Goal: Task Accomplishment & Management: Book appointment/travel/reservation

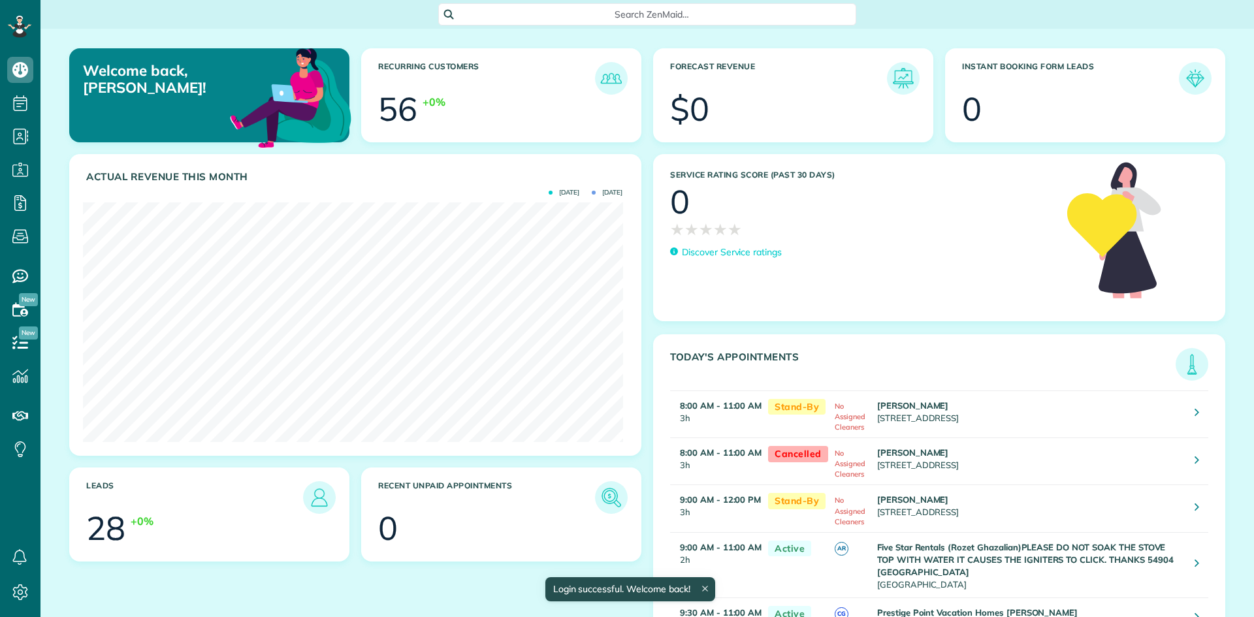
scroll to position [240, 540]
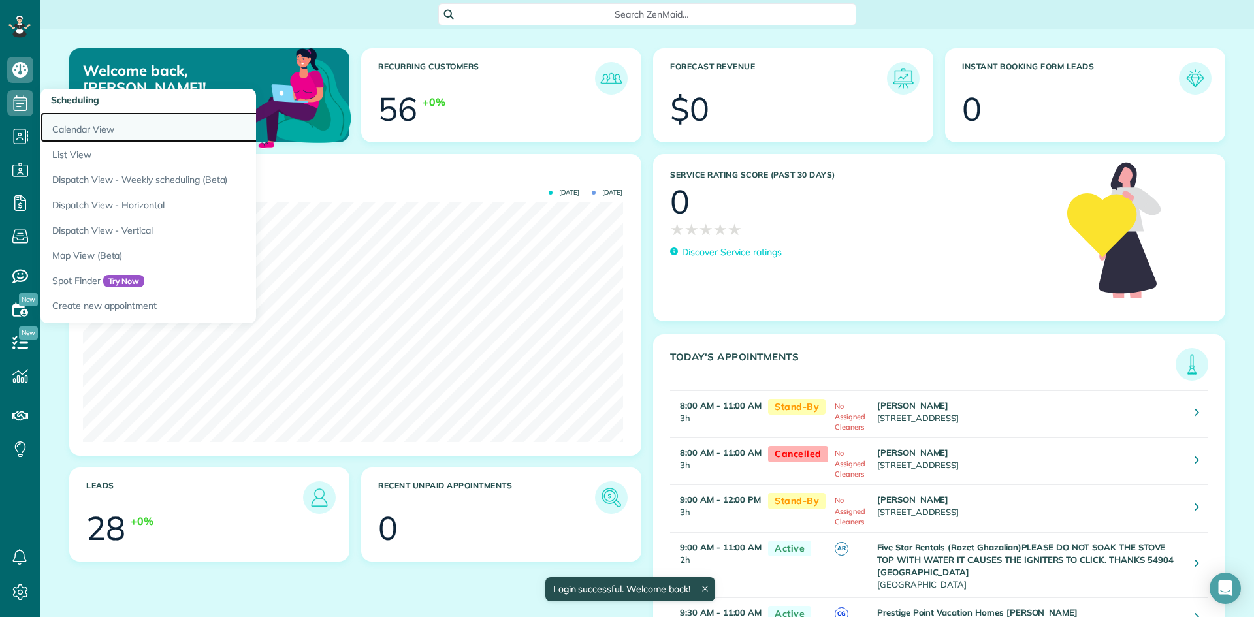
click at [71, 127] on link "Calendar View" at bounding box center [203, 127] width 327 height 30
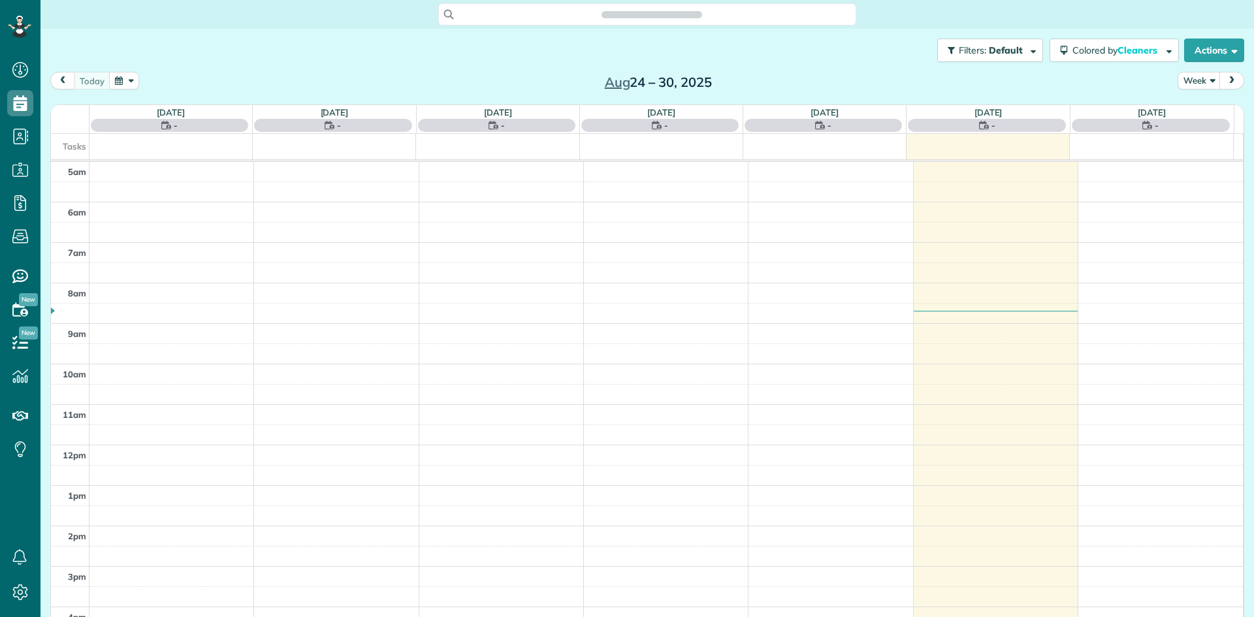
scroll to position [82, 0]
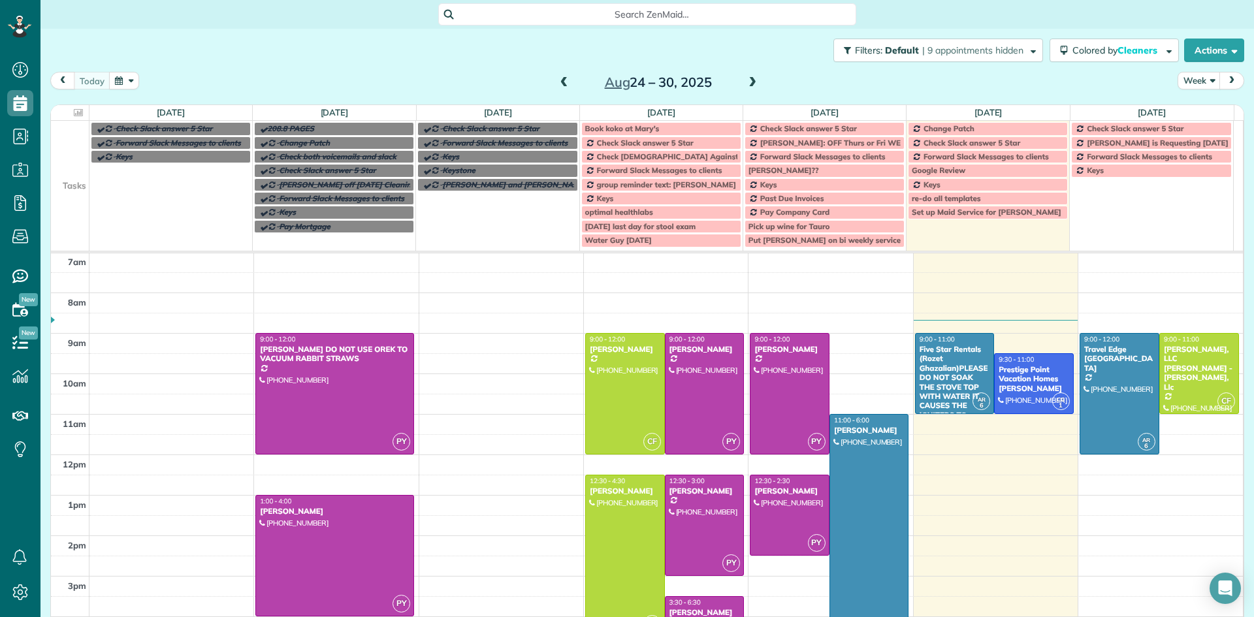
click at [748, 81] on span at bounding box center [752, 83] width 14 height 12
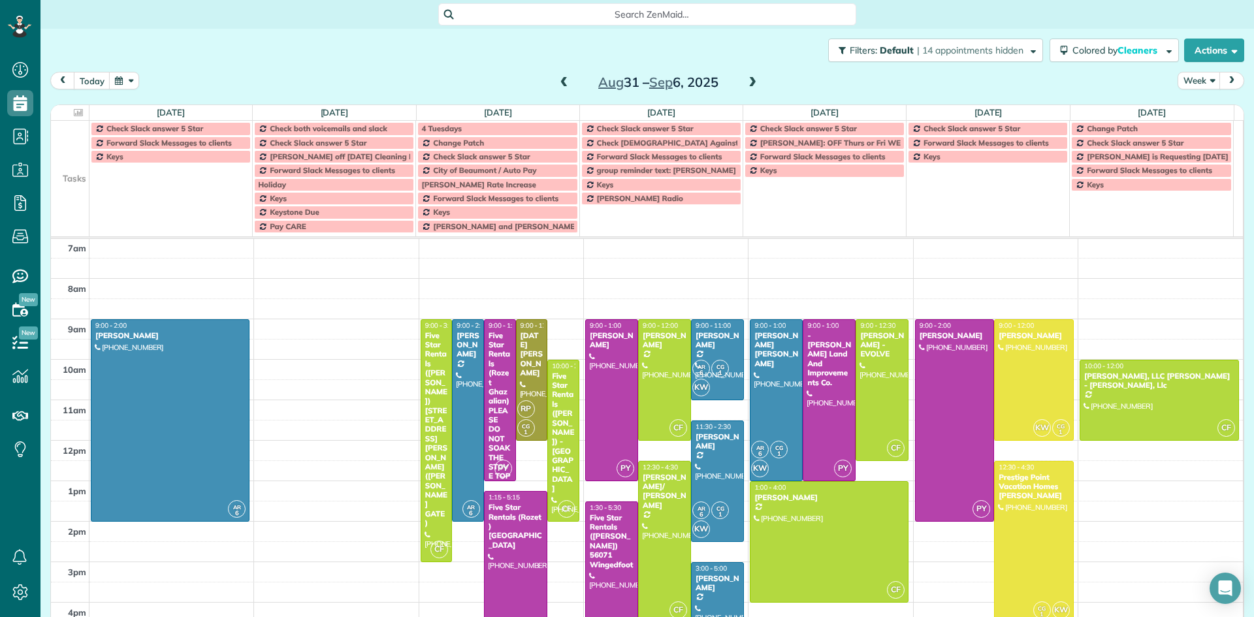
click at [746, 86] on span at bounding box center [752, 83] width 14 height 12
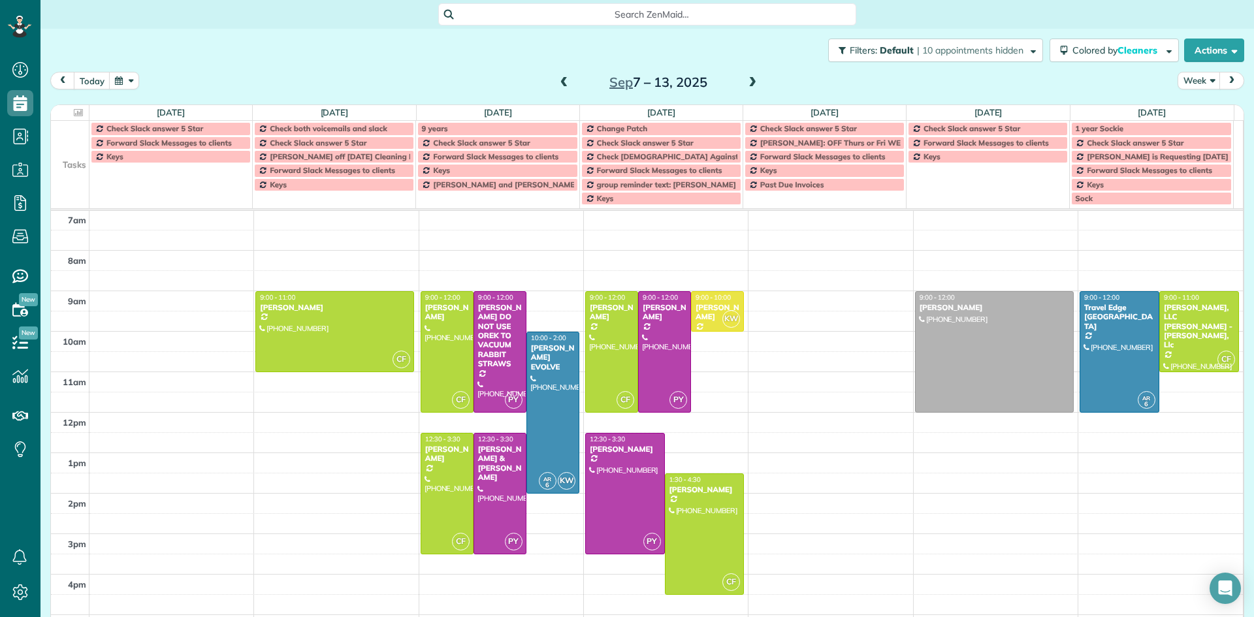
click at [748, 82] on span at bounding box center [752, 83] width 14 height 12
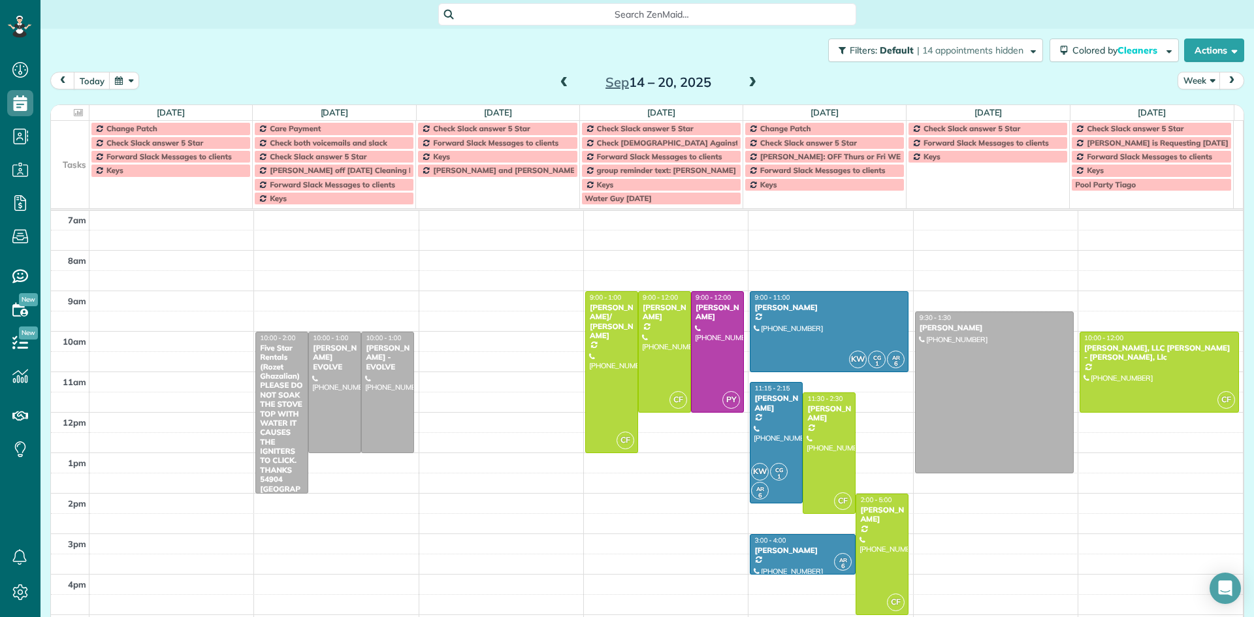
click at [748, 82] on span at bounding box center [752, 83] width 14 height 12
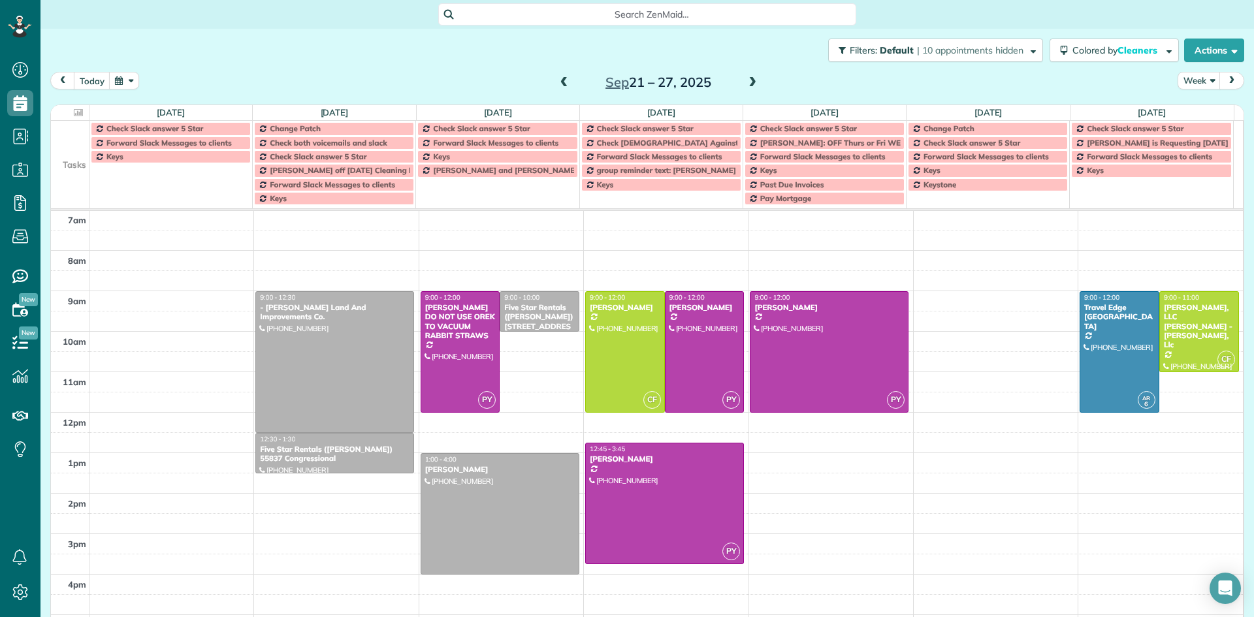
click at [748, 83] on span at bounding box center [752, 83] width 14 height 12
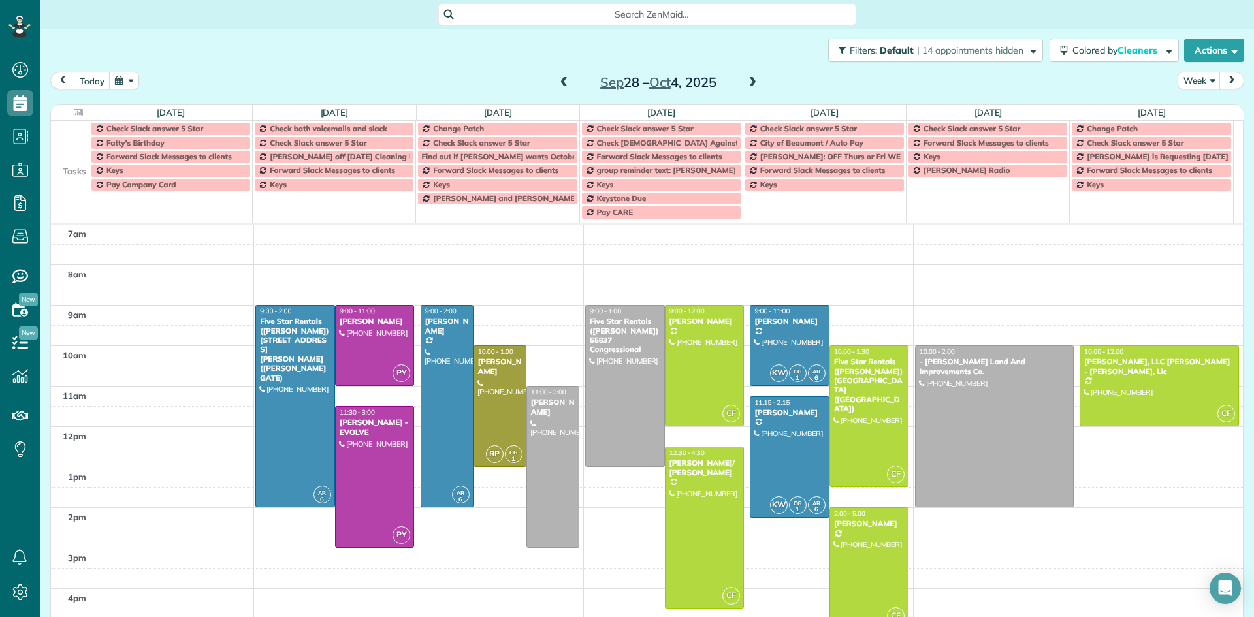
click at [748, 83] on span at bounding box center [752, 83] width 14 height 12
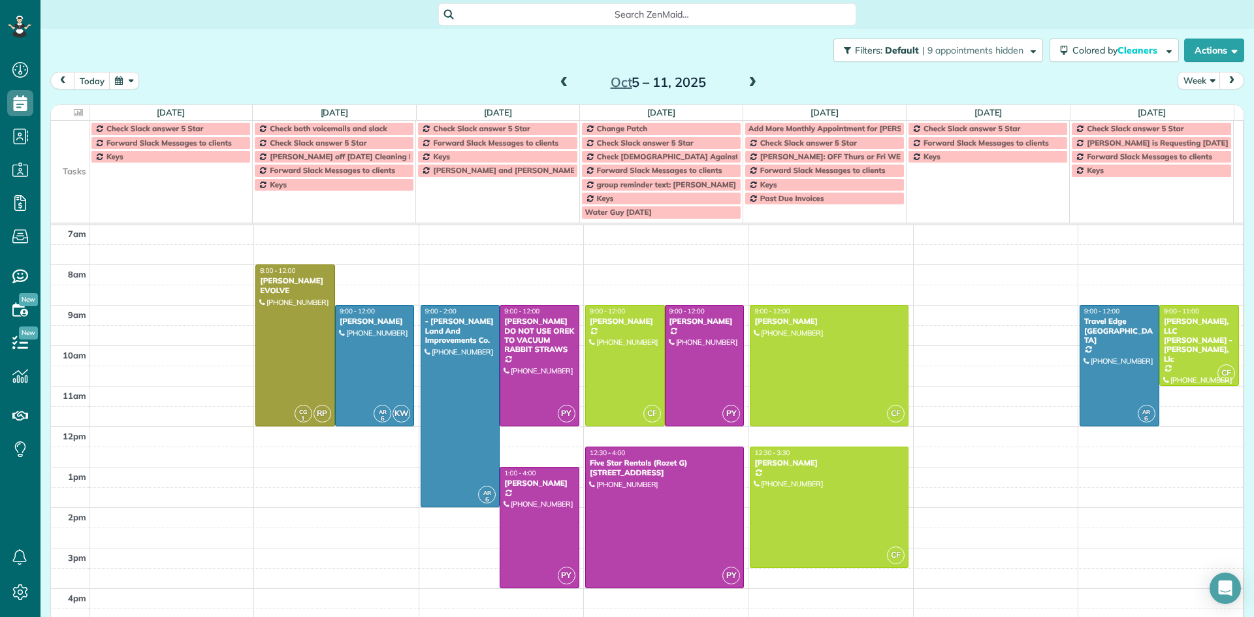
click at [748, 83] on span at bounding box center [752, 83] width 14 height 12
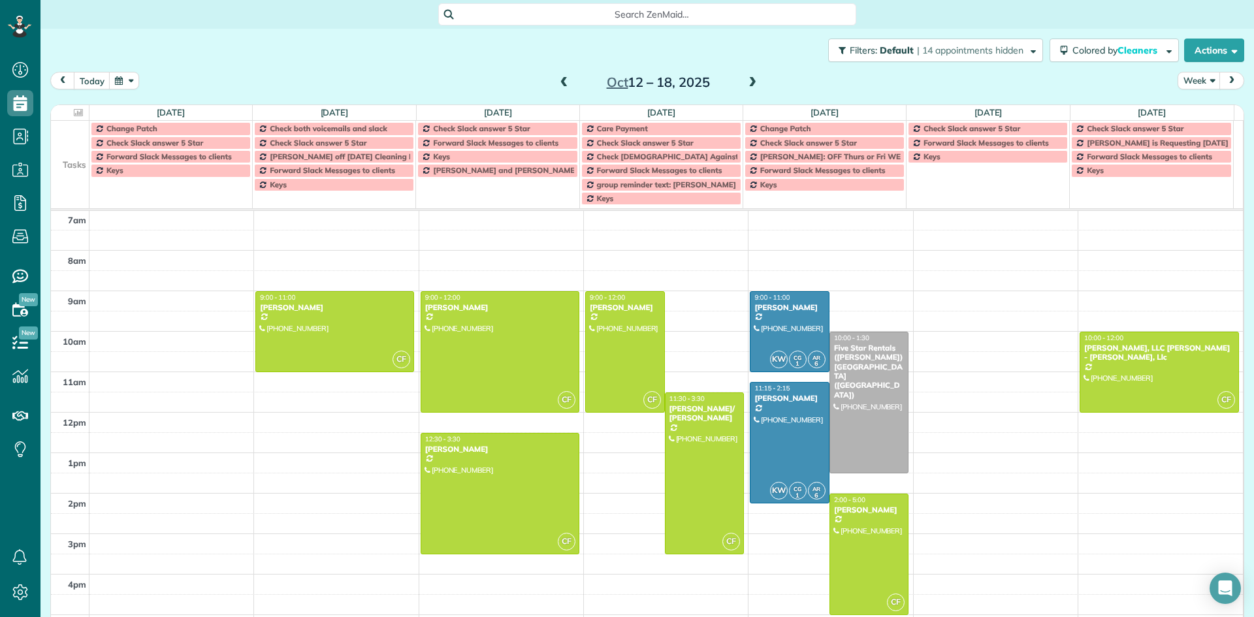
click at [692, 310] on div "5am 6am 7am 8am 9am 10am 11am 12pm 1pm 2pm 3pm 4pm 5pm 6pm 7pm 8pm 9pm 10pm CF …" at bounding box center [647, 493] width 1192 height 728
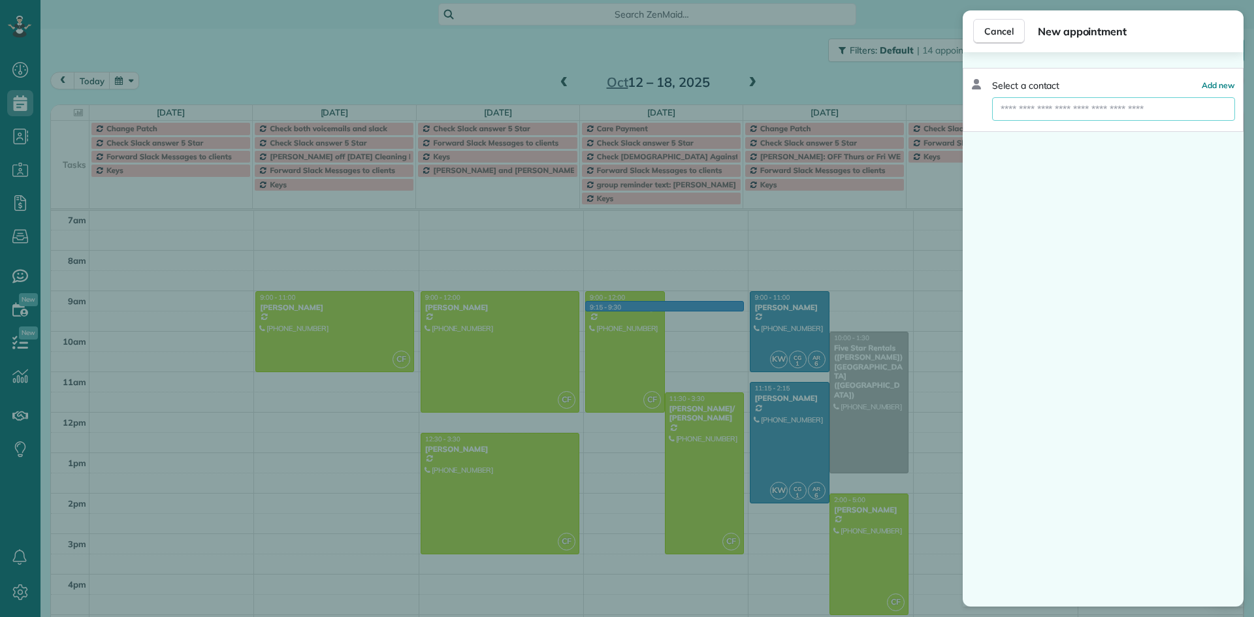
click at [1087, 106] on input "text" at bounding box center [1113, 109] width 243 height 24
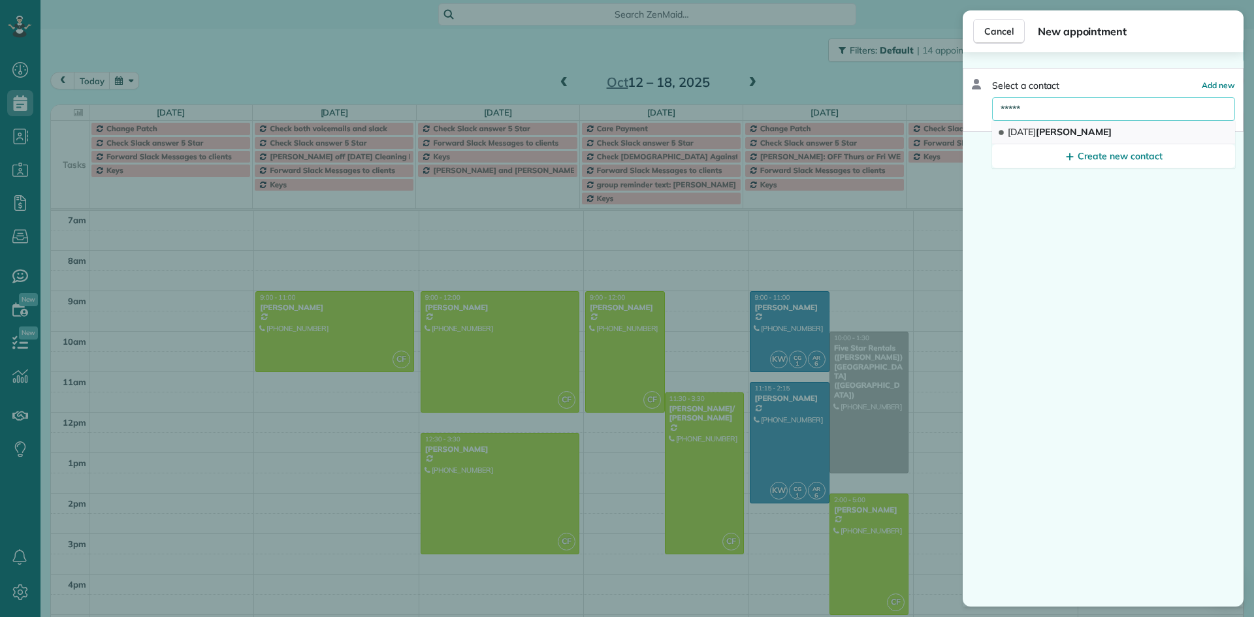
type input "*****"
click at [1086, 126] on button "[DATE][PERSON_NAME]" at bounding box center [1113, 133] width 243 height 24
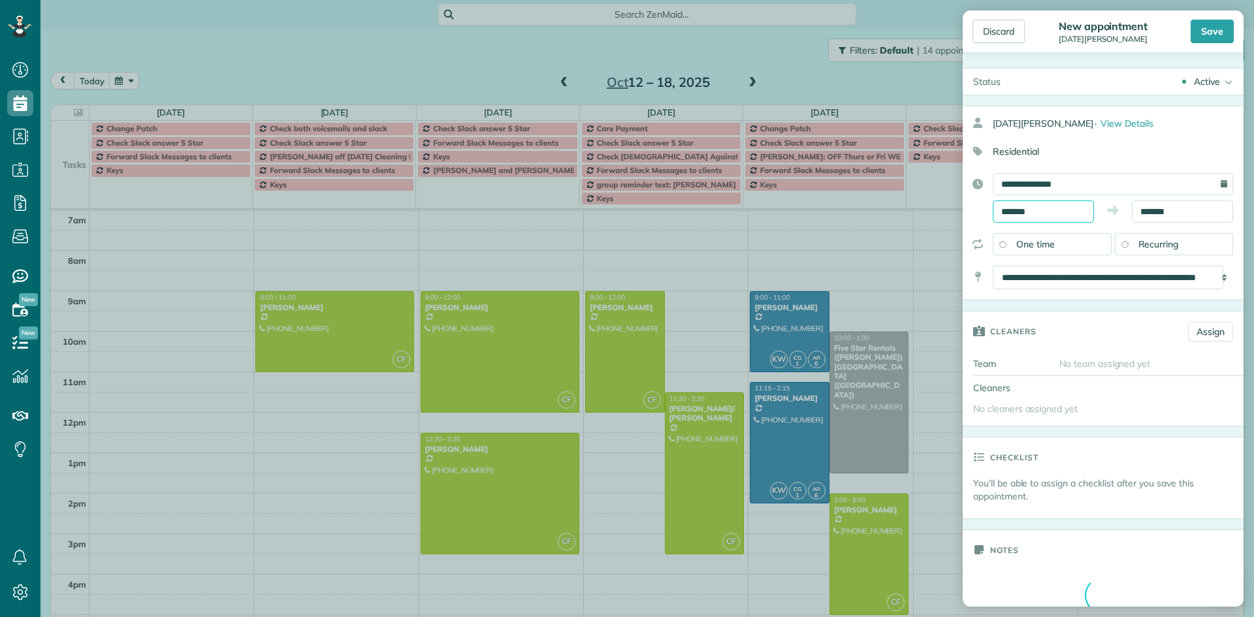
click at [1060, 208] on input "*******" at bounding box center [1043, 212] width 101 height 22
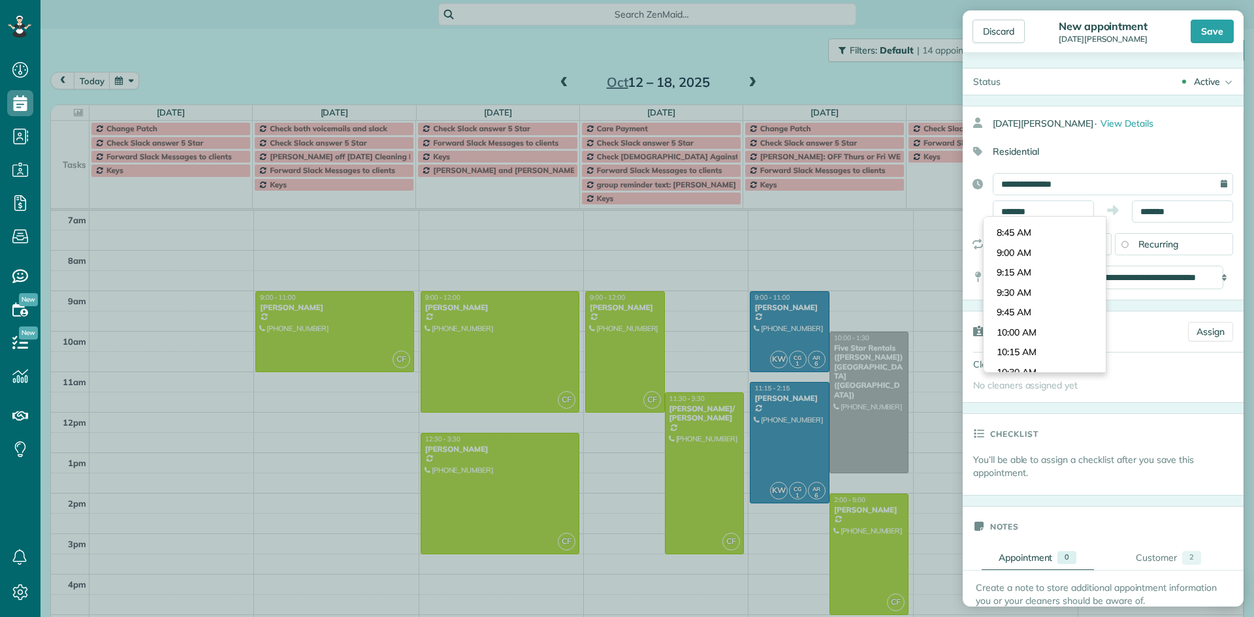
scroll to position [646, 0]
type input "*******"
drag, startPoint x: 1037, startPoint y: 235, endPoint x: 1106, endPoint y: 213, distance: 72.7
click at [1038, 235] on body "Dashboard Scheduling Calendar View List View Dispatch View - Weekly scheduling …" at bounding box center [627, 308] width 1254 height 617
click at [1155, 209] on input "*******" at bounding box center [1182, 212] width 101 height 22
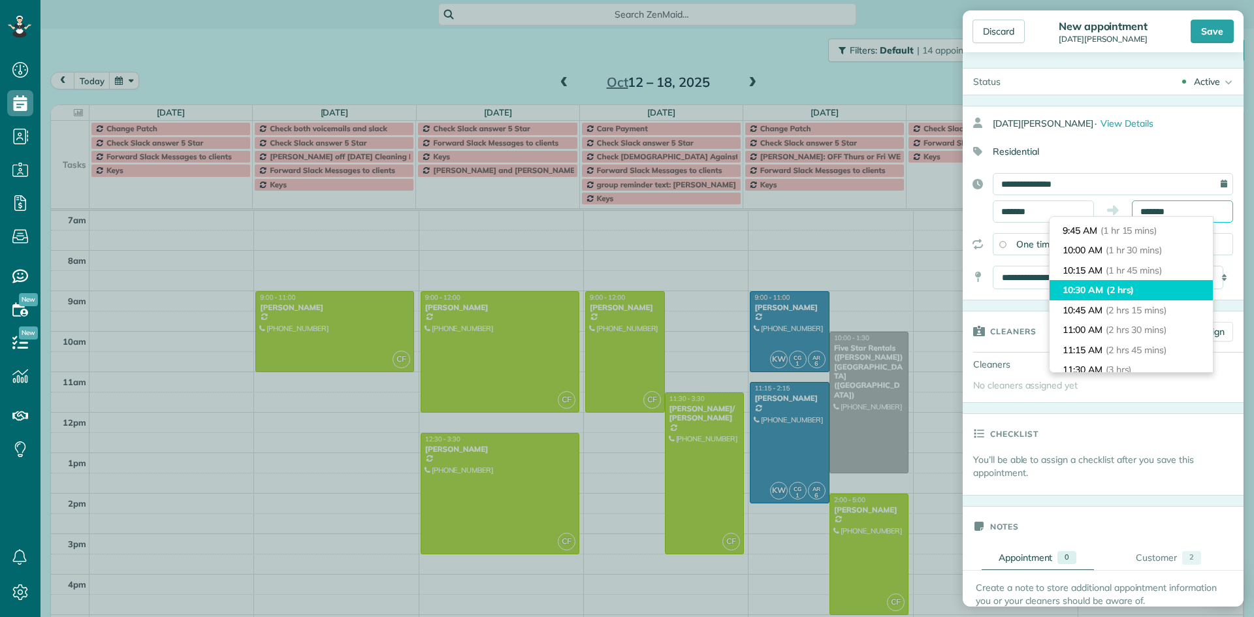
scroll to position [125, 0]
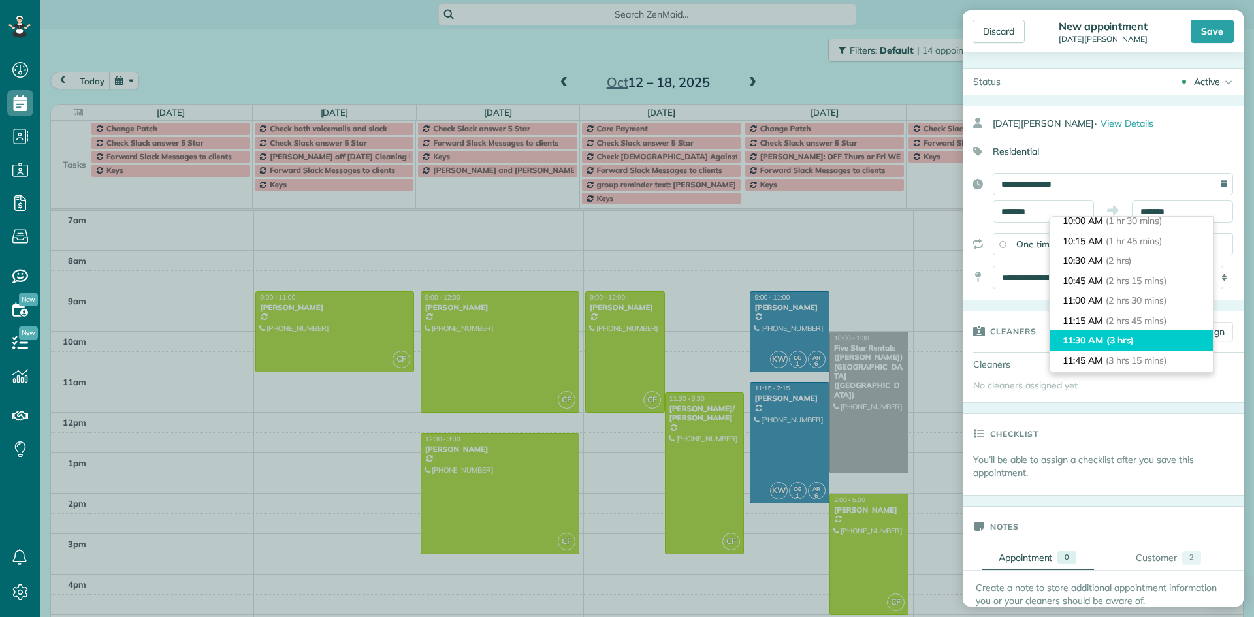
type input "********"
click at [1135, 338] on span "(3 hrs)" at bounding box center [1120, 340] width 28 height 12
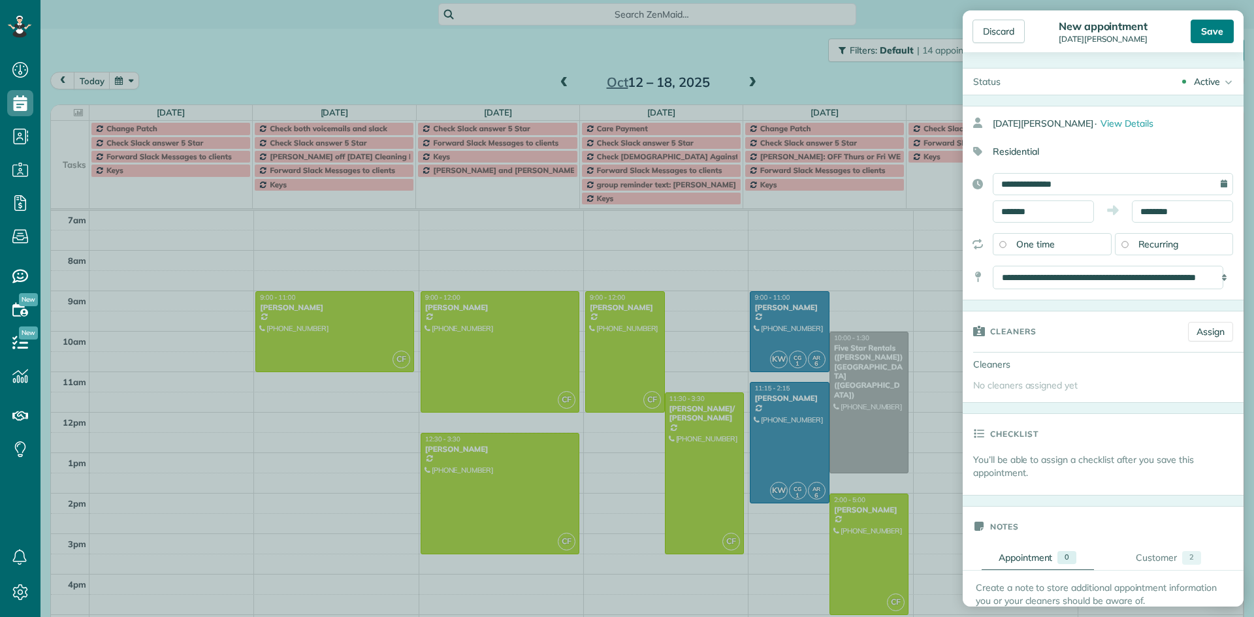
click at [1215, 35] on div "Save" at bounding box center [1212, 32] width 43 height 24
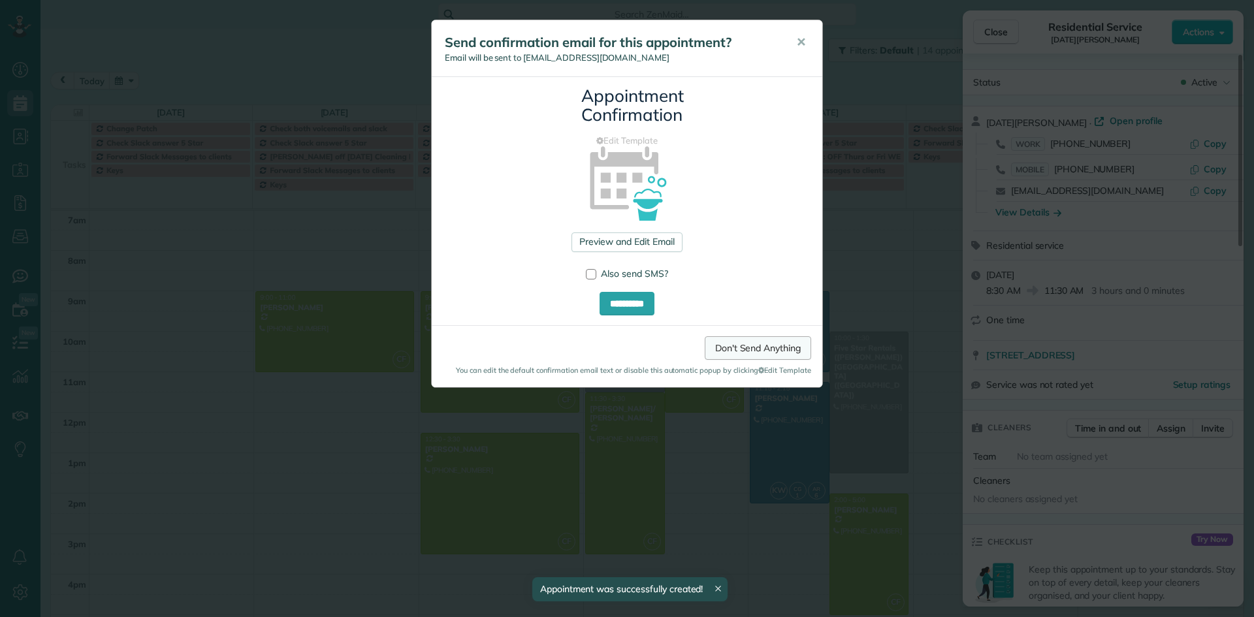
click at [769, 348] on link "Don't Send Anything" at bounding box center [758, 348] width 106 height 24
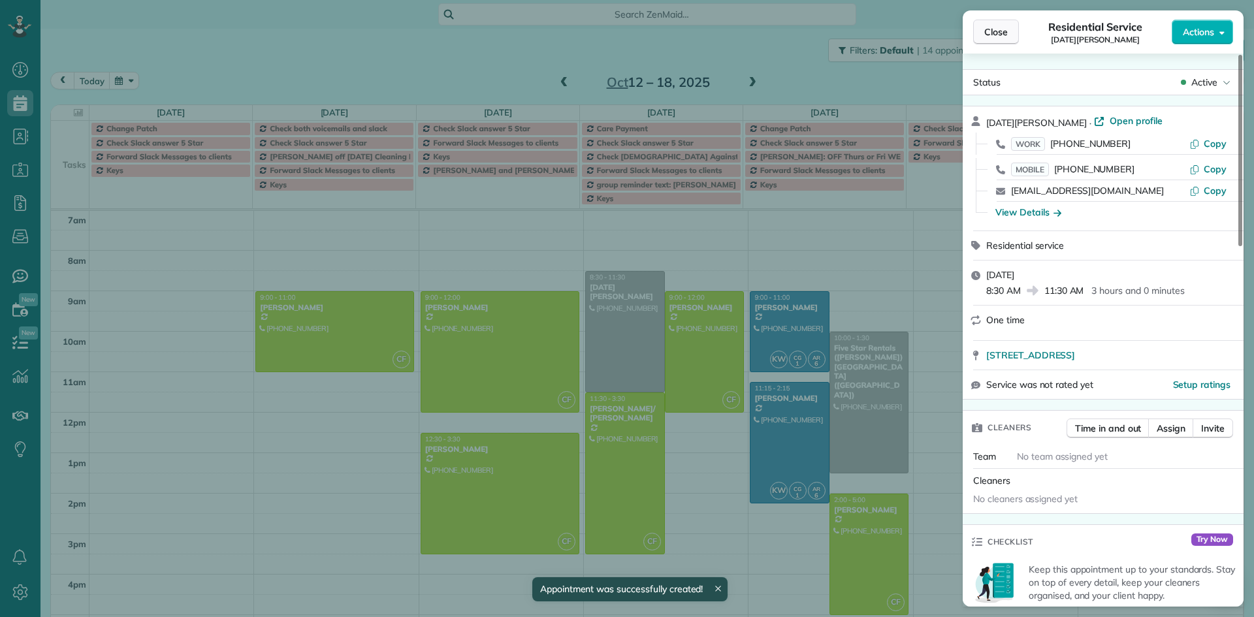
click at [992, 37] on span "Close" at bounding box center [996, 31] width 24 height 13
